Goal: Navigation & Orientation: Find specific page/section

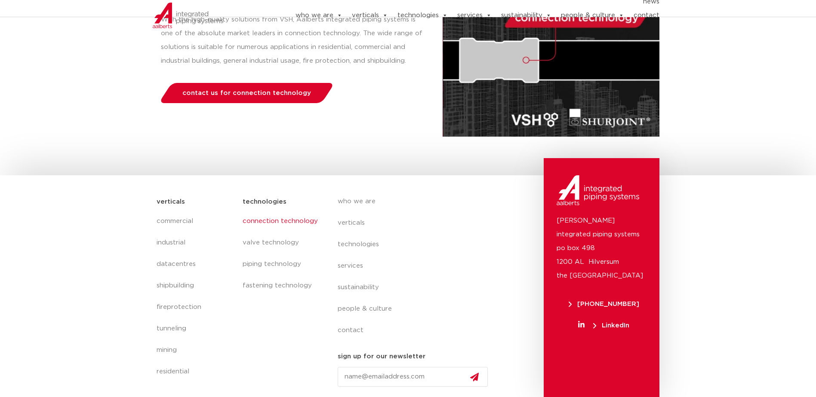
scroll to position [176, 0]
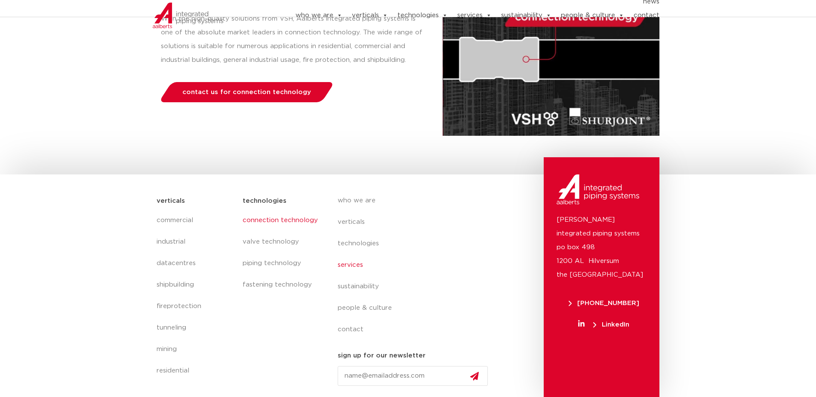
click at [351, 265] on link "services" at bounding box center [415, 265] width 157 height 21
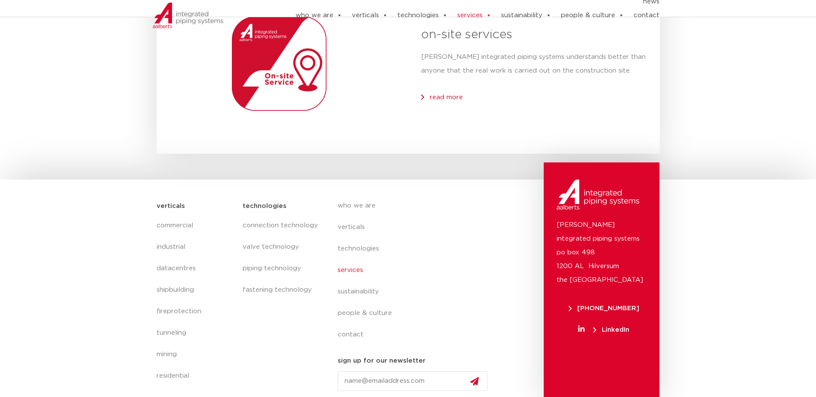
scroll to position [1202, 0]
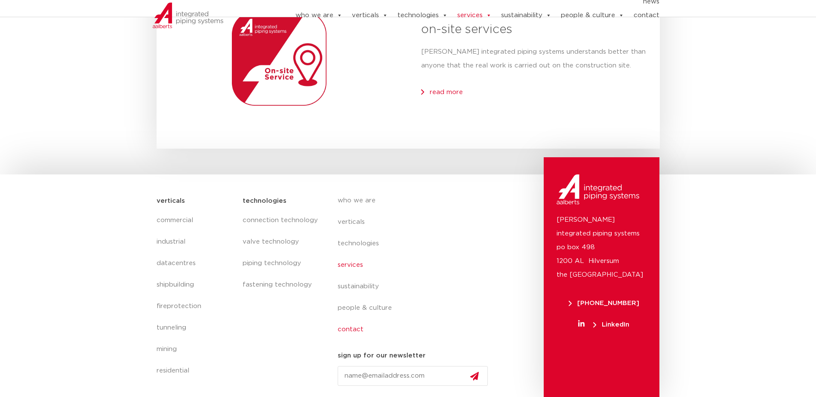
click at [353, 330] on link "contact" at bounding box center [415, 329] width 157 height 21
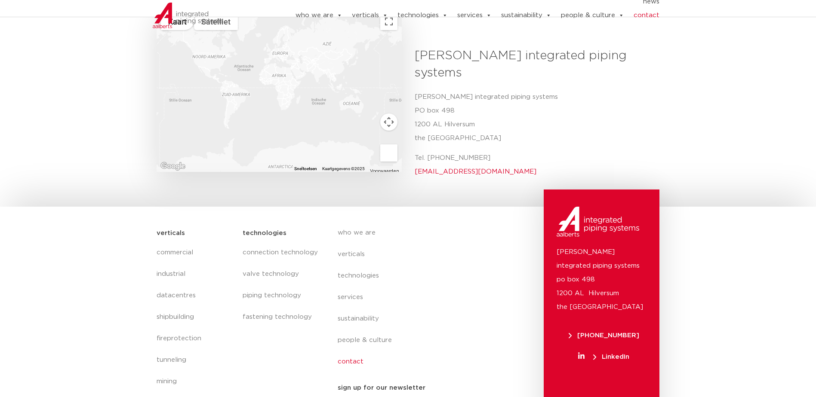
scroll to position [347, 0]
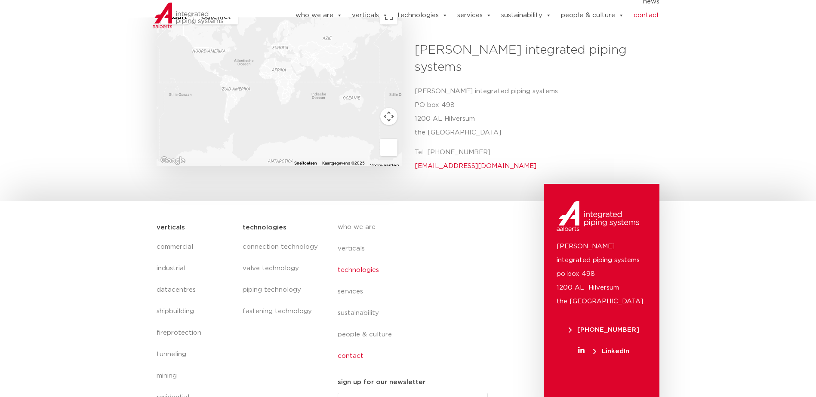
click at [356, 260] on link "technologies" at bounding box center [415, 270] width 157 height 21
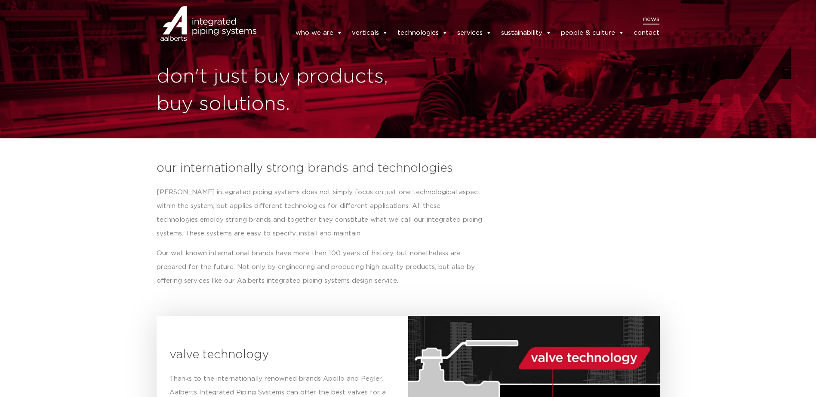
click at [650, 18] on link "news" at bounding box center [651, 19] width 16 height 10
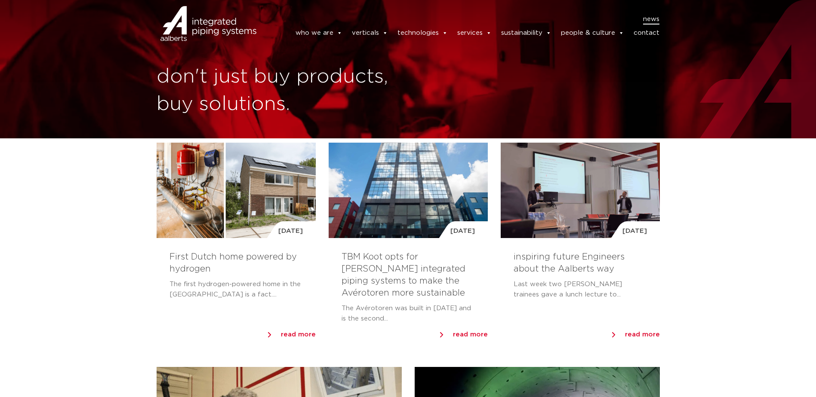
click at [192, 24] on img at bounding box center [208, 23] width 96 height 39
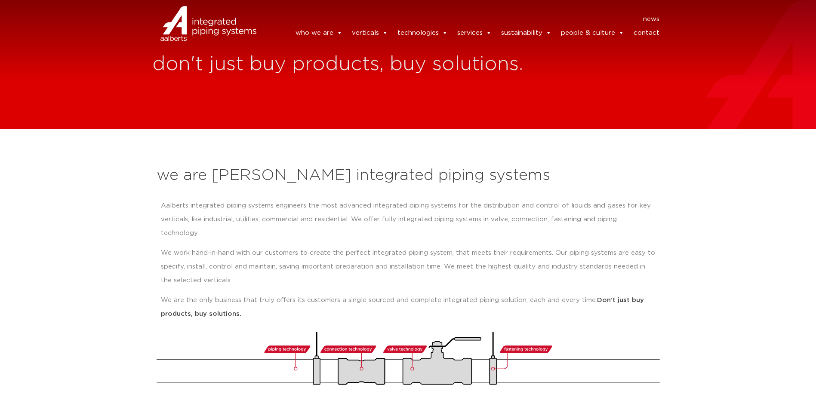
click at [192, 28] on img at bounding box center [208, 23] width 96 height 39
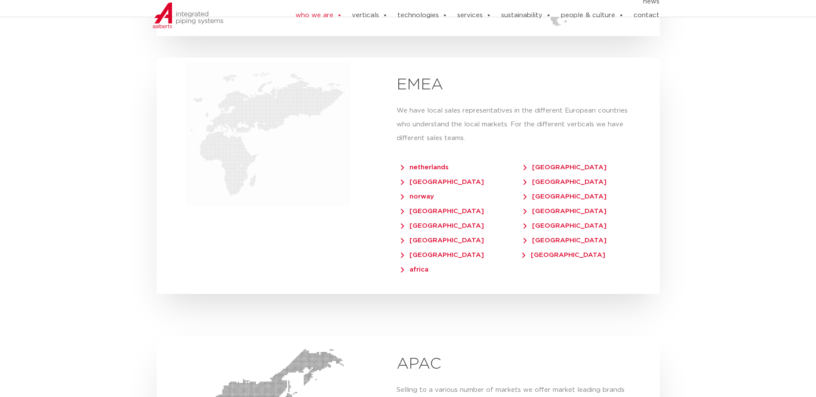
scroll to position [1763, 0]
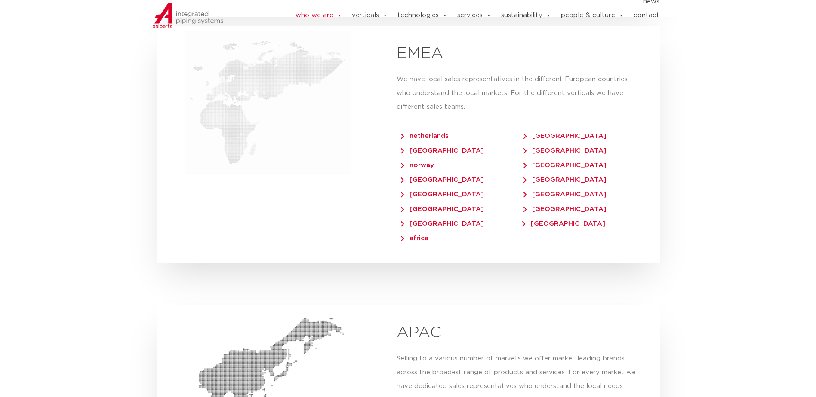
click at [421, 221] on span "[GEOGRAPHIC_DATA]" at bounding box center [442, 224] width 83 height 6
